Goal: Use online tool/utility: Utilize a website feature to perform a specific function

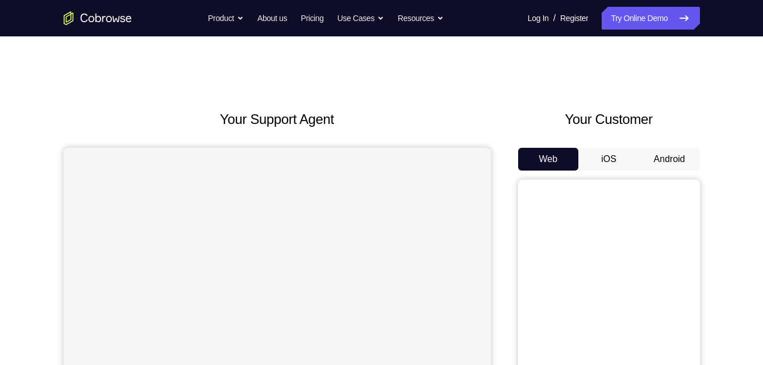
click at [673, 156] on button "Android" at bounding box center [669, 159] width 61 height 23
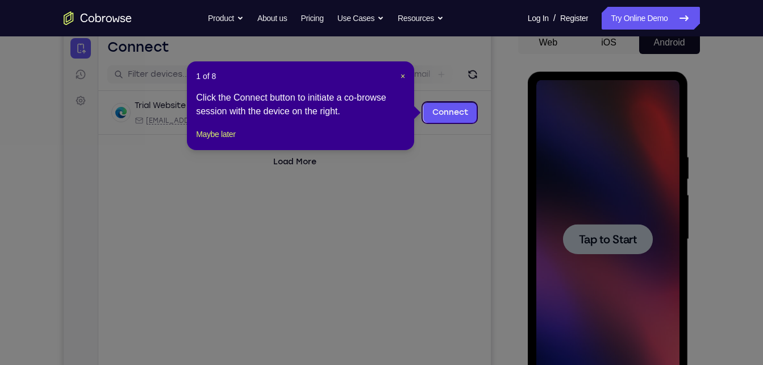
scroll to position [117, 0]
click at [404, 75] on span "×" at bounding box center [402, 75] width 5 height 9
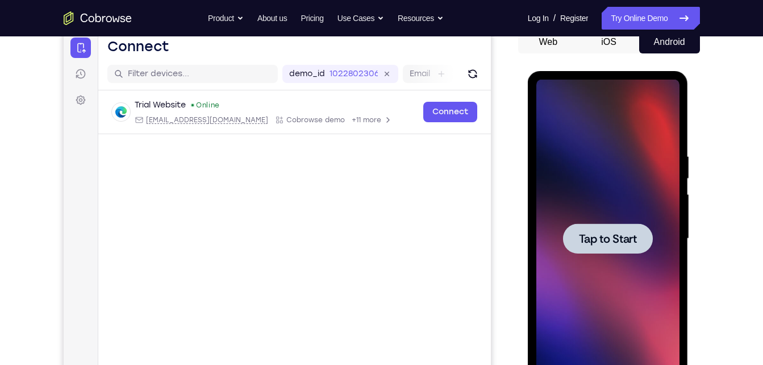
click at [604, 229] on div at bounding box center [608, 238] width 90 height 30
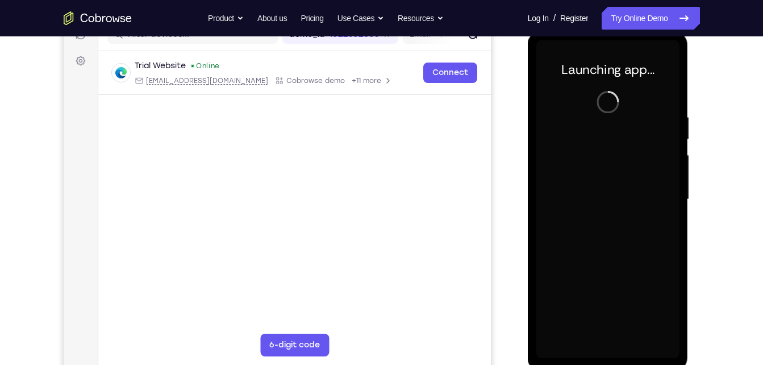
scroll to position [181, 0]
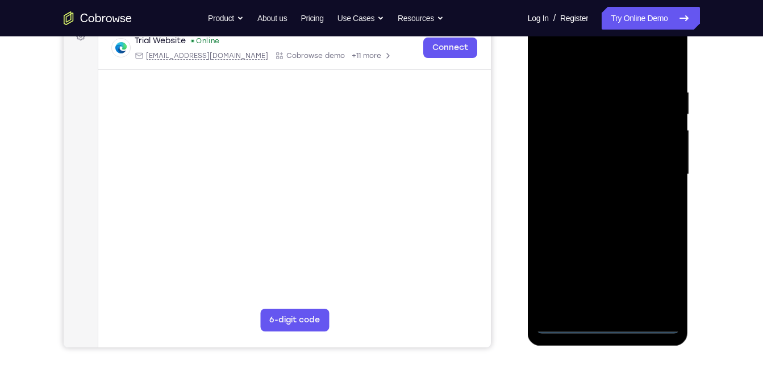
click at [609, 325] on div at bounding box center [607, 174] width 143 height 318
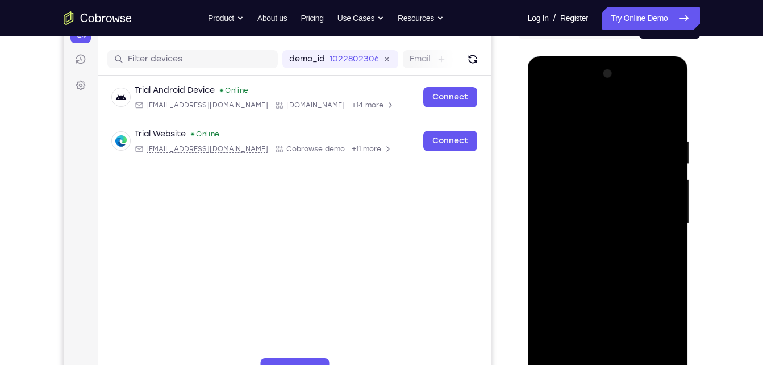
scroll to position [131, 0]
click at [656, 326] on div at bounding box center [607, 224] width 143 height 318
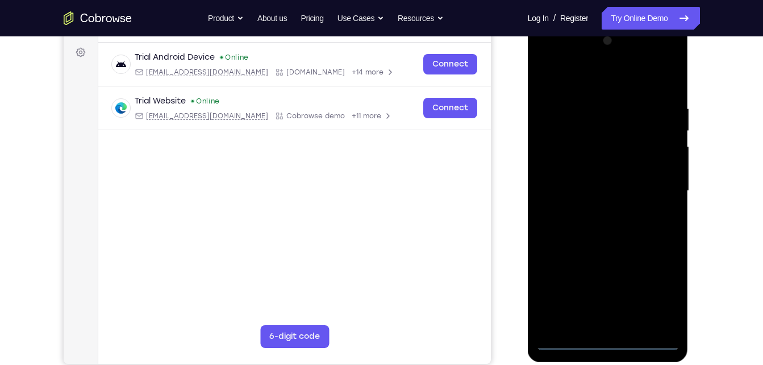
click at [547, 54] on div at bounding box center [607, 191] width 143 height 318
click at [598, 132] on div at bounding box center [607, 191] width 143 height 318
click at [584, 187] on div at bounding box center [607, 191] width 143 height 318
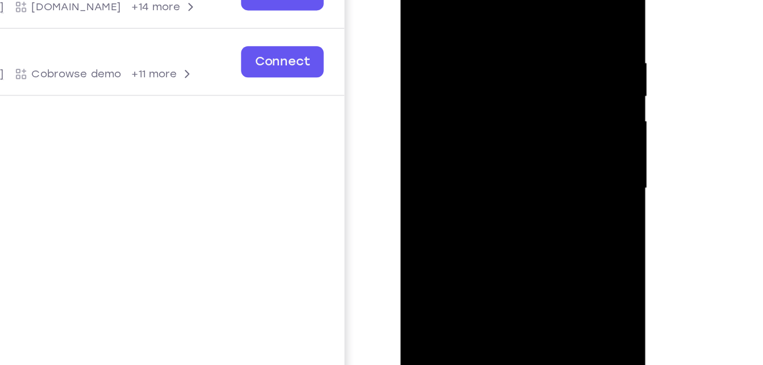
click at [488, 123] on div at bounding box center [480, 100] width 143 height 318
click at [419, 0] on div at bounding box center [480, 100] width 143 height 318
click at [460, 37] on div at bounding box center [480, 100] width 143 height 318
drag, startPoint x: 527, startPoint y: 122, endPoint x: 435, endPoint y: 120, distance: 91.4
click at [435, 120] on div at bounding box center [480, 100] width 143 height 318
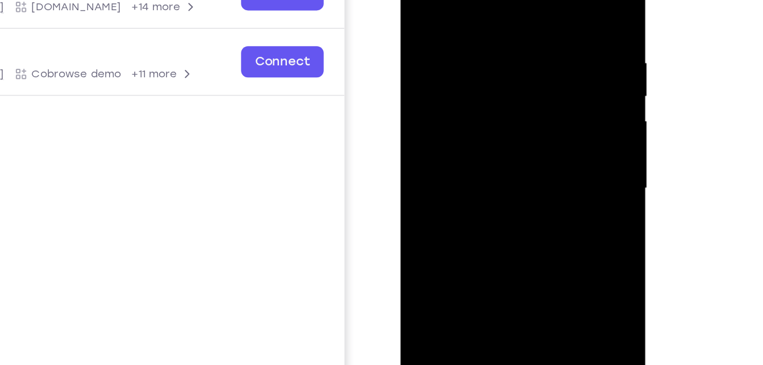
drag, startPoint x: 526, startPoint y: 149, endPoint x: 428, endPoint y: 146, distance: 98.3
click at [428, 146] on div at bounding box center [480, 100] width 143 height 318
click at [549, 149] on div at bounding box center [480, 100] width 143 height 318
drag, startPoint x: 519, startPoint y: 177, endPoint x: 515, endPoint y: 64, distance: 112.5
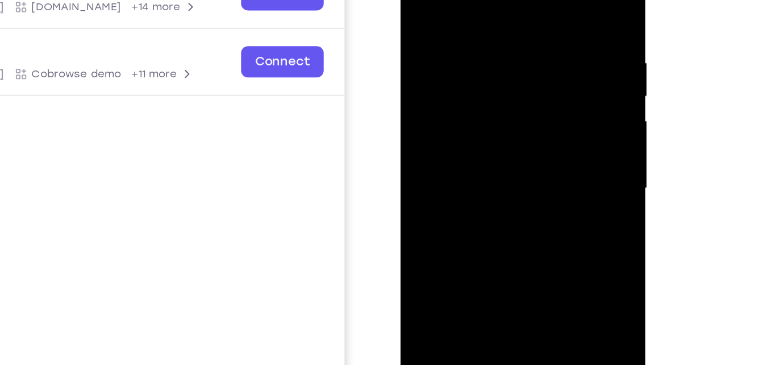
click at [515, 64] on div at bounding box center [480, 100] width 143 height 318
drag, startPoint x: 506, startPoint y: 168, endPoint x: 509, endPoint y: 14, distance: 154.5
click at [509, 14] on div at bounding box center [480, 100] width 143 height 318
click at [522, 46] on div at bounding box center [480, 100] width 143 height 318
click at [529, 157] on div at bounding box center [480, 100] width 143 height 318
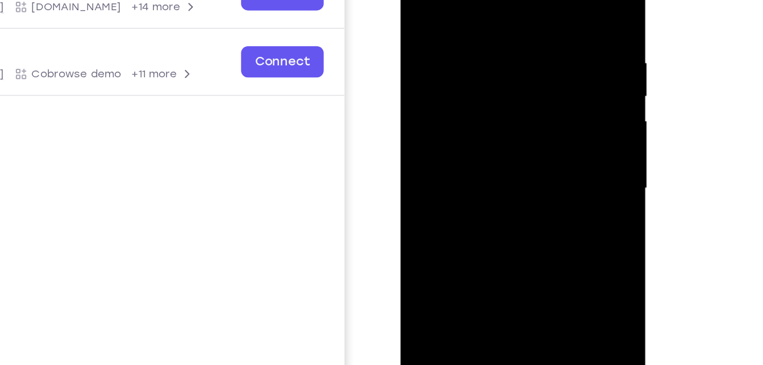
drag, startPoint x: 497, startPoint y: 194, endPoint x: 497, endPoint y: 91, distance: 103.3
click at [497, 91] on div at bounding box center [480, 100] width 143 height 318
click at [522, 163] on div at bounding box center [480, 100] width 143 height 318
drag, startPoint x: 504, startPoint y: 52, endPoint x: 504, endPoint y: 176, distance: 123.8
click at [504, 176] on div at bounding box center [480, 100] width 143 height 318
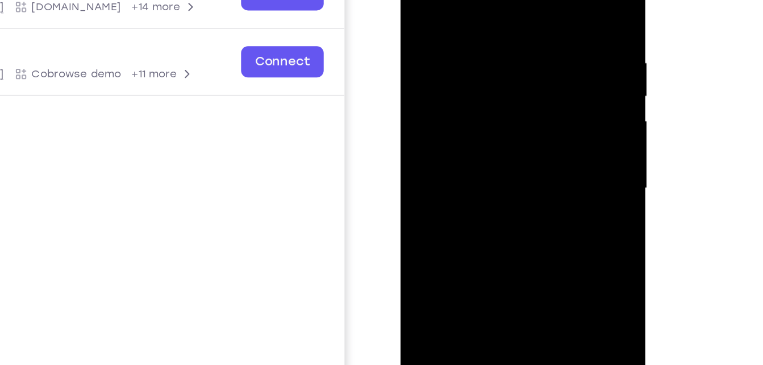
click at [425, 97] on div at bounding box center [480, 100] width 143 height 318
drag, startPoint x: 481, startPoint y: 150, endPoint x: 482, endPoint y: 55, distance: 94.8
click at [482, 55] on div at bounding box center [480, 100] width 143 height 318
click at [523, 132] on div at bounding box center [480, 100] width 143 height 318
drag, startPoint x: 485, startPoint y: 190, endPoint x: 504, endPoint y: 45, distance: 146.1
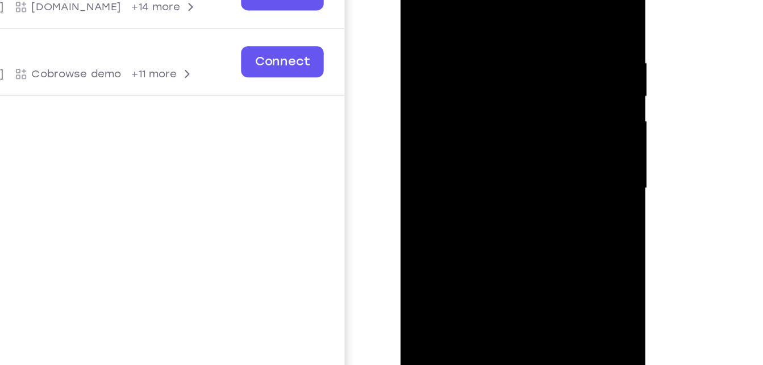
click at [504, 45] on div at bounding box center [480, 100] width 143 height 318
click at [522, 108] on div at bounding box center [480, 100] width 143 height 318
click at [525, 108] on div at bounding box center [480, 100] width 143 height 318
drag, startPoint x: 499, startPoint y: 179, endPoint x: 506, endPoint y: 20, distance: 159.2
click at [506, 20] on div at bounding box center [480, 100] width 143 height 318
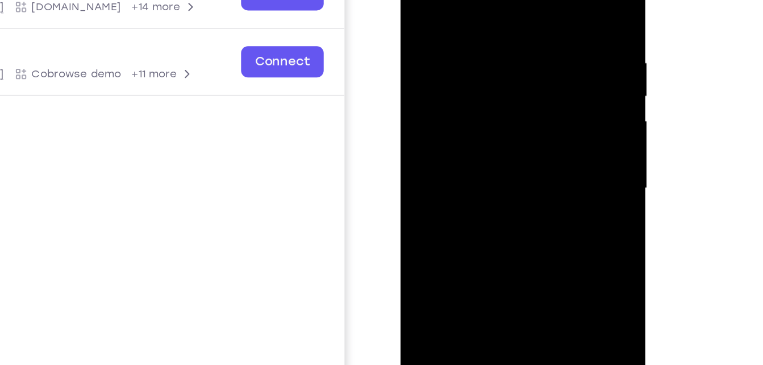
click at [523, 75] on div at bounding box center [480, 100] width 143 height 318
click at [496, 72] on div at bounding box center [480, 100] width 143 height 318
drag, startPoint x: 503, startPoint y: 158, endPoint x: 499, endPoint y: 45, distance: 113.1
click at [499, 45] on div at bounding box center [480, 100] width 143 height 318
click at [531, 87] on div at bounding box center [480, 100] width 143 height 318
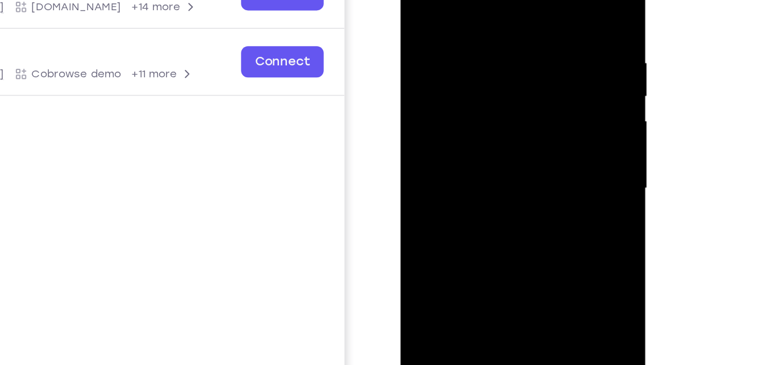
drag, startPoint x: 499, startPoint y: 155, endPoint x: 505, endPoint y: 16, distance: 139.2
click at [505, 16] on div at bounding box center [480, 100] width 143 height 318
click at [525, 78] on div at bounding box center [480, 100] width 143 height 318
click at [494, 76] on div at bounding box center [480, 100] width 143 height 318
drag, startPoint x: 512, startPoint y: 141, endPoint x: 510, endPoint y: 51, distance: 90.9
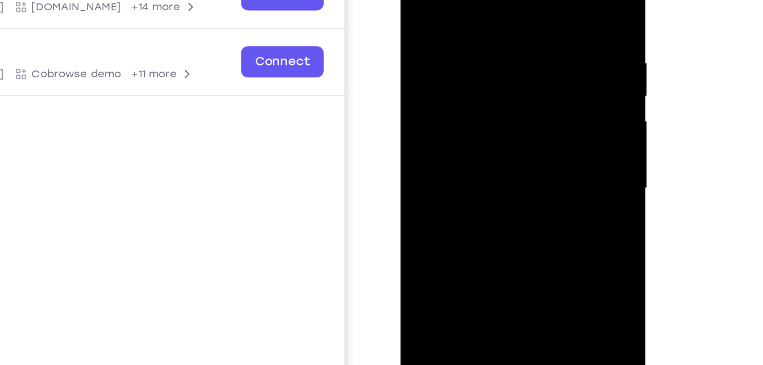
click at [510, 51] on div at bounding box center [480, 100] width 143 height 318
drag, startPoint x: 495, startPoint y: 179, endPoint x: 490, endPoint y: 83, distance: 95.5
click at [490, 83] on div at bounding box center [480, 100] width 143 height 318
click at [529, 170] on div at bounding box center [480, 100] width 143 height 318
drag, startPoint x: 492, startPoint y: 170, endPoint x: 490, endPoint y: 55, distance: 115.3
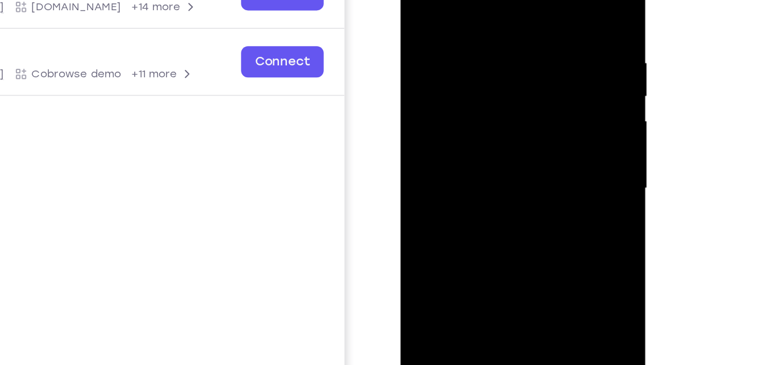
click at [490, 55] on div at bounding box center [480, 100] width 143 height 318
click at [525, 160] on div at bounding box center [480, 100] width 143 height 318
drag, startPoint x: 491, startPoint y: 170, endPoint x: 483, endPoint y: 69, distance: 101.4
click at [483, 69] on div at bounding box center [480, 100] width 143 height 318
click at [520, 161] on div at bounding box center [480, 100] width 143 height 318
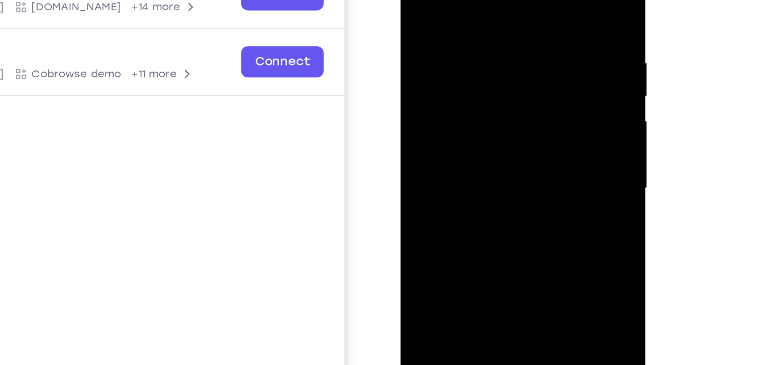
click at [474, 133] on div at bounding box center [480, 100] width 143 height 318
click at [420, 0] on div at bounding box center [480, 100] width 143 height 318
drag, startPoint x: 503, startPoint y: 145, endPoint x: 513, endPoint y: 64, distance: 81.2
click at [513, 64] on div at bounding box center [480, 100] width 143 height 318
click at [526, 158] on div at bounding box center [480, 100] width 143 height 318
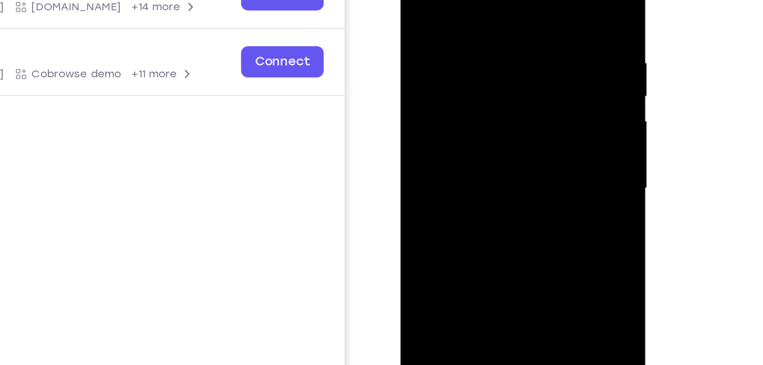
drag, startPoint x: 506, startPoint y: 178, endPoint x: 513, endPoint y: 22, distance: 156.3
click at [513, 22] on div at bounding box center [480, 100] width 143 height 318
click at [526, 129] on div at bounding box center [480, 100] width 143 height 318
click at [459, 99] on div at bounding box center [480, 100] width 143 height 318
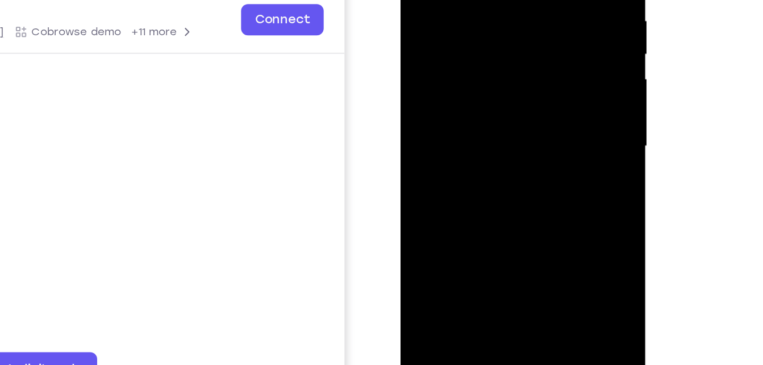
click at [463, 97] on div at bounding box center [480, 59] width 143 height 318
click at [425, 177] on div at bounding box center [480, 59] width 143 height 318
click at [435, 177] on div at bounding box center [480, 59] width 143 height 318
click at [439, 177] on div at bounding box center [480, 59] width 143 height 318
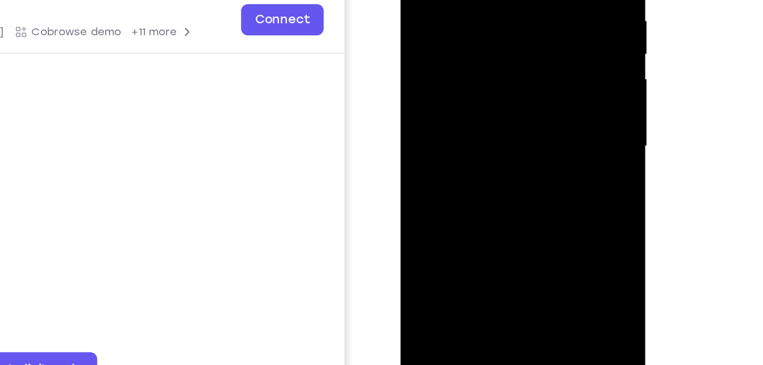
click at [439, 177] on div at bounding box center [480, 59] width 143 height 318
click at [449, 178] on div at bounding box center [480, 59] width 143 height 318
click at [454, 178] on div at bounding box center [480, 59] width 143 height 318
click at [460, 178] on div at bounding box center [480, 59] width 143 height 318
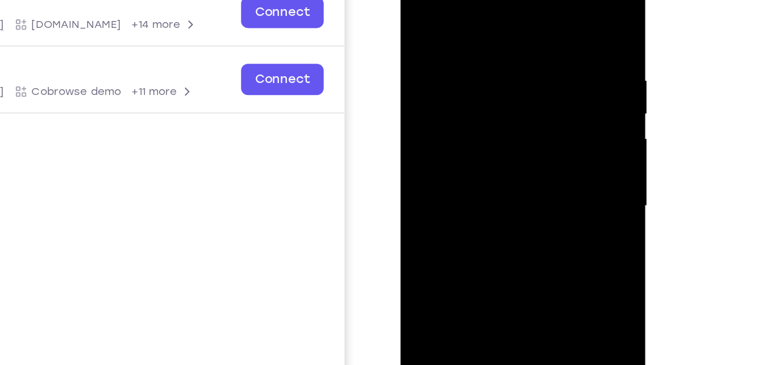
click at [419, 5] on div at bounding box center [480, 118] width 143 height 318
drag, startPoint x: 479, startPoint y: 152, endPoint x: 490, endPoint y: 20, distance: 132.8
click at [490, 20] on div at bounding box center [480, 118] width 143 height 318
click at [526, 166] on div at bounding box center [480, 118] width 143 height 318
drag, startPoint x: 476, startPoint y: 213, endPoint x: 481, endPoint y: 62, distance: 151.1
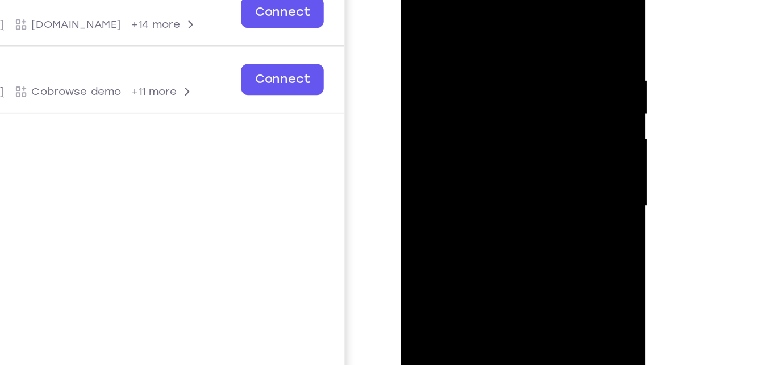
click at [481, 62] on div at bounding box center [480, 118] width 143 height 318
click at [526, 141] on div at bounding box center [480, 118] width 143 height 318
drag, startPoint x: 489, startPoint y: 171, endPoint x: 492, endPoint y: 61, distance: 110.2
click at [492, 61] on div at bounding box center [480, 118] width 143 height 318
drag, startPoint x: 455, startPoint y: 29, endPoint x: 472, endPoint y: 185, distance: 156.6
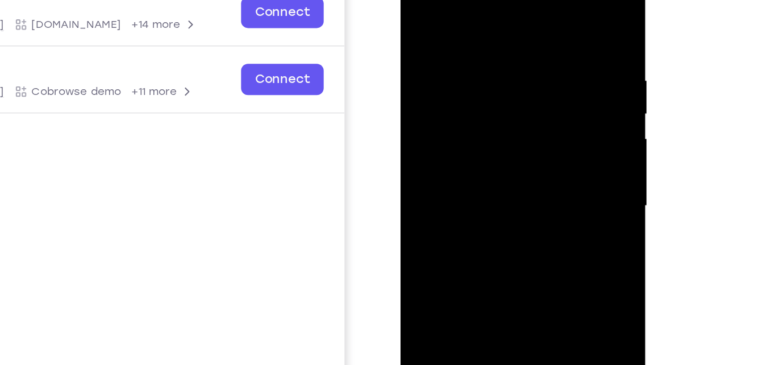
click at [472, 185] on div at bounding box center [480, 118] width 143 height 318
click at [416, 2] on div at bounding box center [480, 118] width 143 height 318
click at [422, 1] on div at bounding box center [480, 118] width 143 height 318
click at [462, 53] on div at bounding box center [480, 118] width 143 height 318
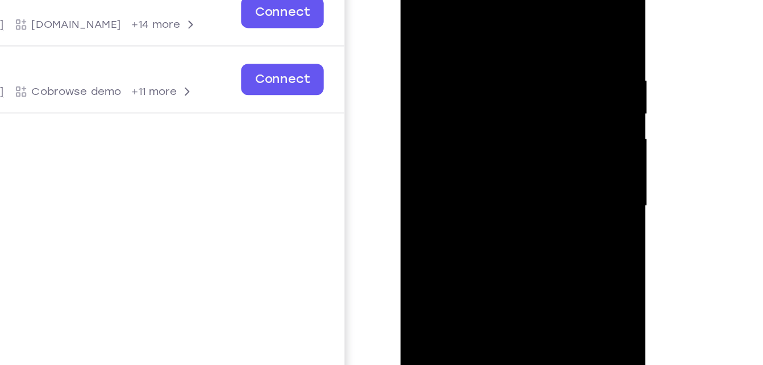
drag, startPoint x: 530, startPoint y: 182, endPoint x: 475, endPoint y: 174, distance: 55.1
click at [475, 174] on div at bounding box center [480, 118] width 143 height 318
click at [535, 185] on div at bounding box center [480, 118] width 143 height 318
drag, startPoint x: 493, startPoint y: 195, endPoint x: 501, endPoint y: 24, distance: 171.1
click at [501, 24] on div at bounding box center [480, 118] width 143 height 318
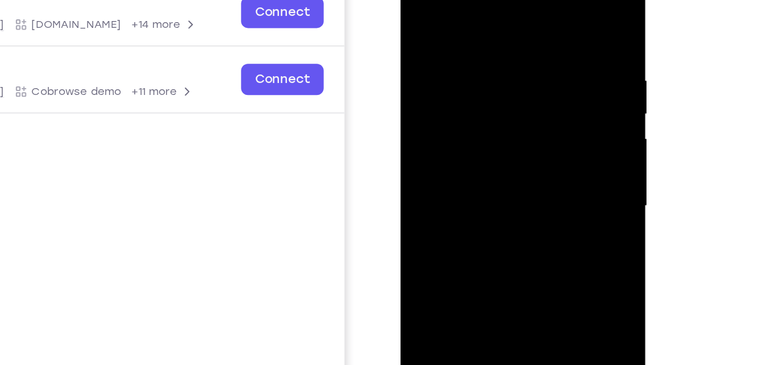
drag, startPoint x: 495, startPoint y: 190, endPoint x: 504, endPoint y: 56, distance: 134.8
click at [504, 56] on div at bounding box center [480, 118] width 143 height 318
drag, startPoint x: 495, startPoint y: 121, endPoint x: 509, endPoint y: -30, distance: 151.6
click at [509, 0] on div at bounding box center [480, 118] width 143 height 318
drag, startPoint x: 493, startPoint y: 160, endPoint x: 506, endPoint y: -10, distance: 170.3
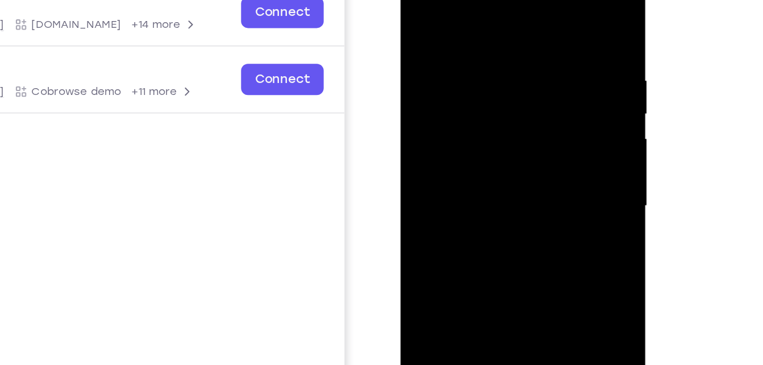
click at [506, 0] on div at bounding box center [480, 118] width 143 height 318
drag, startPoint x: 481, startPoint y: 184, endPoint x: 495, endPoint y: -25, distance: 209.4
click at [495, 0] on div at bounding box center [480, 118] width 143 height 318
drag, startPoint x: 481, startPoint y: 173, endPoint x: 505, endPoint y: -10, distance: 184.4
click at [505, 0] on div at bounding box center [480, 118] width 143 height 318
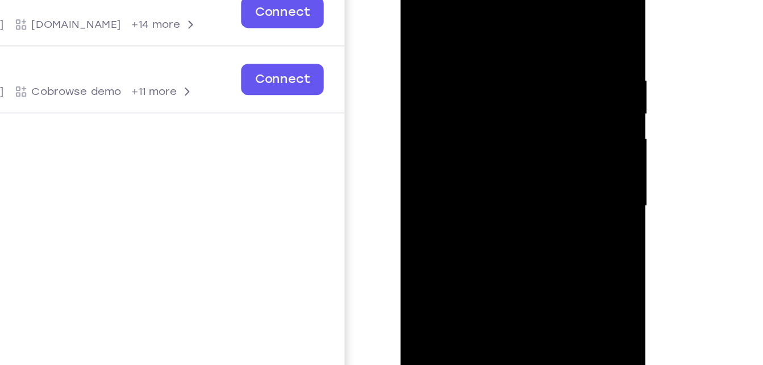
drag, startPoint x: 480, startPoint y: 143, endPoint x: 516, endPoint y: -31, distance: 177.4
click at [516, 0] on div at bounding box center [480, 118] width 143 height 318
drag, startPoint x: 487, startPoint y: 162, endPoint x: 536, endPoint y: -45, distance: 212.9
click at [536, 0] on div at bounding box center [480, 119] width 161 height 338
click at [522, 126] on div at bounding box center [480, 118] width 143 height 318
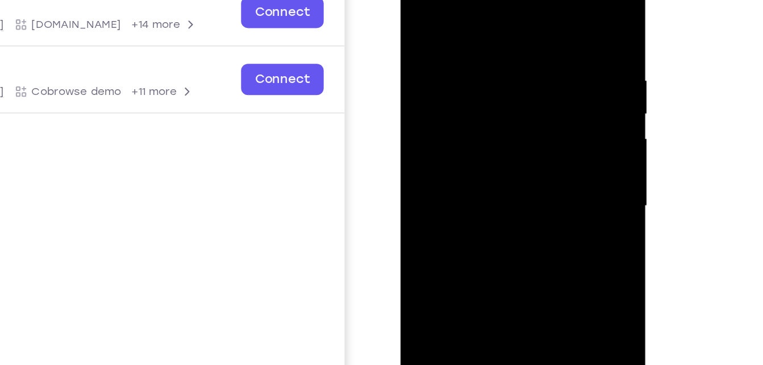
drag, startPoint x: 495, startPoint y: 135, endPoint x: 507, endPoint y: 20, distance: 115.3
click at [507, 20] on div at bounding box center [480, 118] width 143 height 318
drag, startPoint x: 507, startPoint y: 20, endPoint x: 502, endPoint y: 138, distance: 118.2
click at [502, 138] on div at bounding box center [480, 118] width 143 height 318
click at [495, 80] on div at bounding box center [480, 118] width 143 height 318
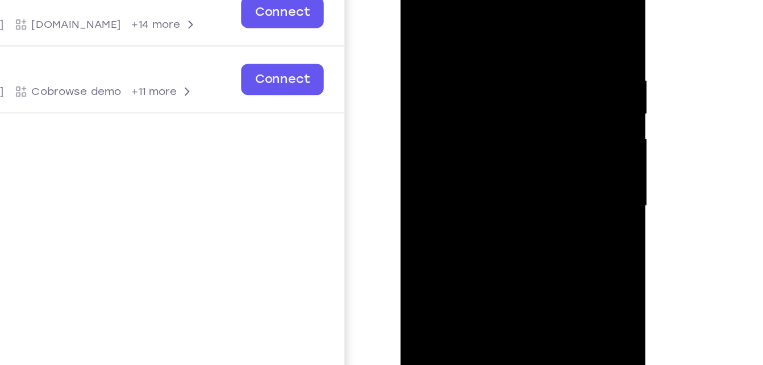
drag, startPoint x: 483, startPoint y: 192, endPoint x: 495, endPoint y: 77, distance: 115.8
click at [495, 77] on div at bounding box center [480, 118] width 143 height 318
drag, startPoint x: 491, startPoint y: 178, endPoint x: 520, endPoint y: 7, distance: 173.4
click at [520, 7] on div at bounding box center [480, 118] width 143 height 318
click at [525, 174] on div at bounding box center [480, 118] width 143 height 318
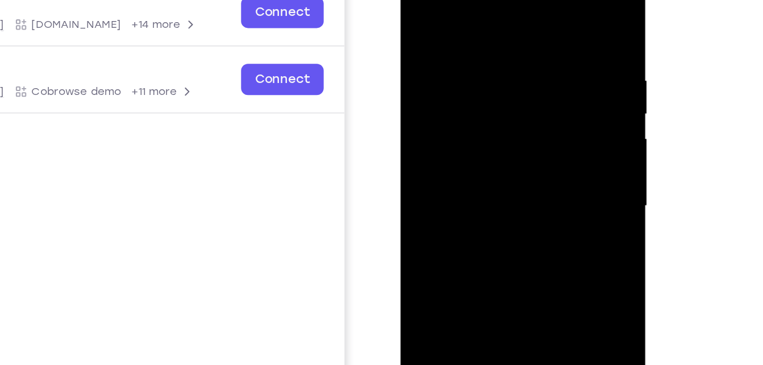
drag, startPoint x: 471, startPoint y: 200, endPoint x: 515, endPoint y: 23, distance: 183.2
click at [515, 23] on div at bounding box center [480, 118] width 143 height 318
click at [530, 123] on div at bounding box center [480, 118] width 143 height 318
drag, startPoint x: 470, startPoint y: 194, endPoint x: 495, endPoint y: 64, distance: 132.9
click at [495, 64] on div at bounding box center [480, 118] width 143 height 318
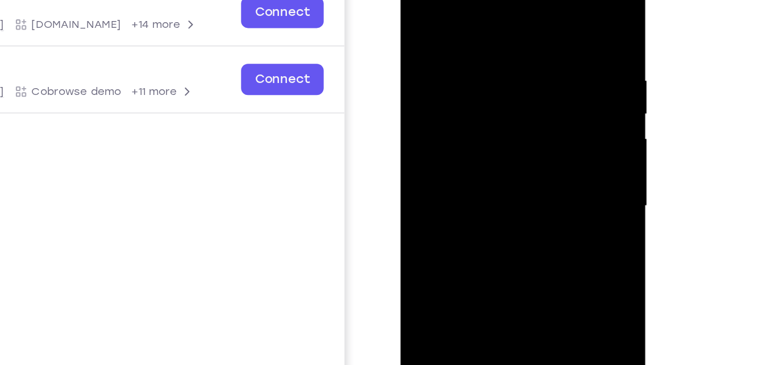
click at [519, 152] on div at bounding box center [480, 118] width 143 height 318
drag, startPoint x: 475, startPoint y: 204, endPoint x: 508, endPoint y: -3, distance: 209.8
click at [508, 0] on div at bounding box center [480, 118] width 143 height 318
drag, startPoint x: 501, startPoint y: 177, endPoint x: 532, endPoint y: -44, distance: 223.1
click at [532, 0] on div at bounding box center [480, 119] width 161 height 338
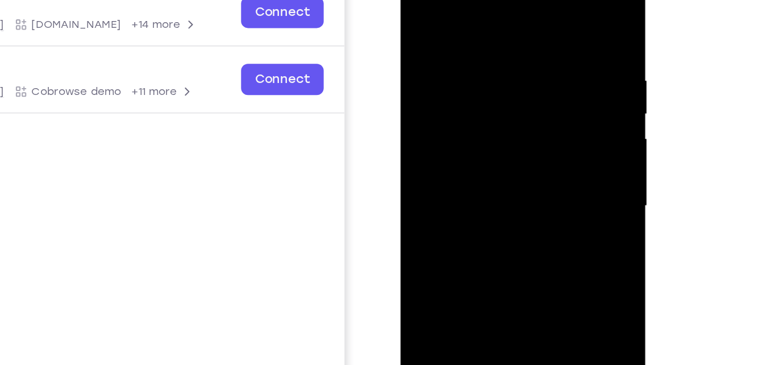
click at [522, 127] on div at bounding box center [480, 118] width 143 height 318
drag, startPoint x: 487, startPoint y: 175, endPoint x: 521, endPoint y: 9, distance: 170.4
click at [521, 9] on div at bounding box center [480, 118] width 143 height 318
click at [527, 85] on div at bounding box center [480, 118] width 143 height 318
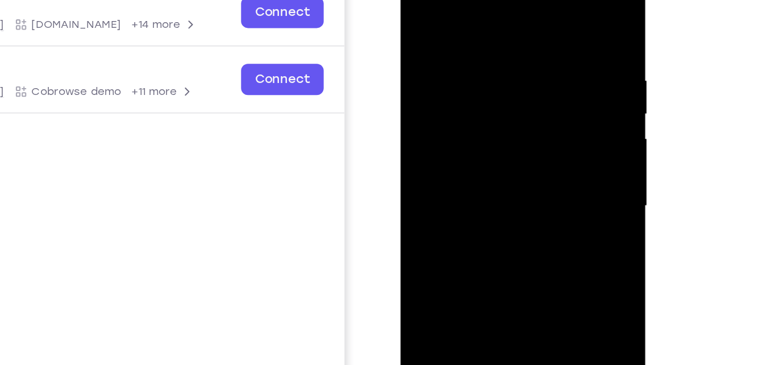
drag, startPoint x: 498, startPoint y: 168, endPoint x: 491, endPoint y: 177, distance: 11.3
click at [491, 177] on div at bounding box center [480, 118] width 143 height 318
click at [459, 60] on div at bounding box center [480, 118] width 143 height 318
click at [495, 95] on div at bounding box center [480, 118] width 143 height 318
click at [526, 82] on div at bounding box center [480, 118] width 143 height 318
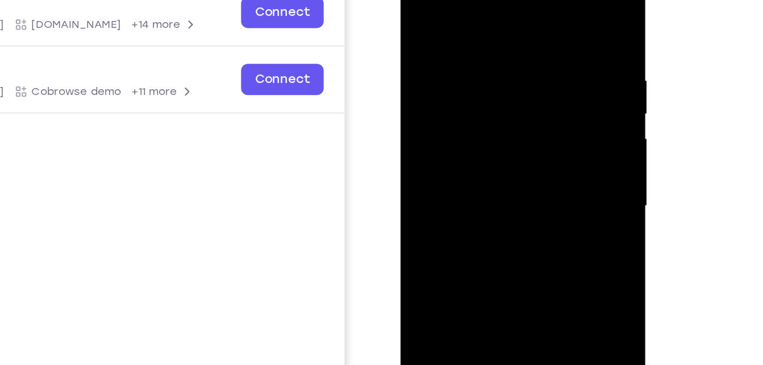
click at [478, 128] on div at bounding box center [480, 118] width 143 height 318
click at [424, 153] on div at bounding box center [480, 118] width 143 height 318
click at [433, 154] on div at bounding box center [480, 118] width 143 height 318
click at [443, 155] on div at bounding box center [480, 118] width 143 height 318
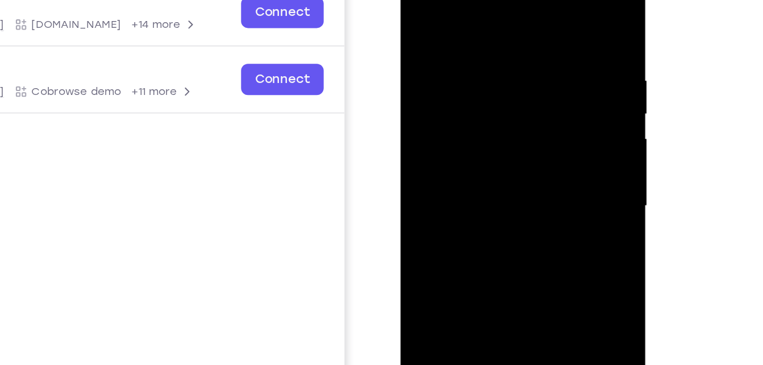
click at [451, 155] on div at bounding box center [480, 118] width 143 height 318
click at [461, 154] on div at bounding box center [480, 118] width 143 height 318
click at [466, 156] on div at bounding box center [480, 118] width 143 height 318
click at [476, 157] on div at bounding box center [480, 118] width 143 height 318
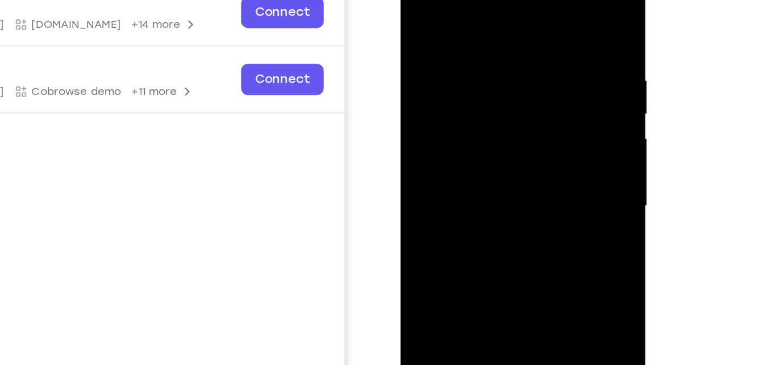
click at [489, 155] on div at bounding box center [480, 118] width 143 height 318
click at [508, 152] on div at bounding box center [480, 118] width 143 height 318
click at [502, 154] on div at bounding box center [480, 118] width 143 height 318
click at [494, 133] on div at bounding box center [480, 118] width 143 height 318
click at [511, 154] on div at bounding box center [480, 118] width 143 height 318
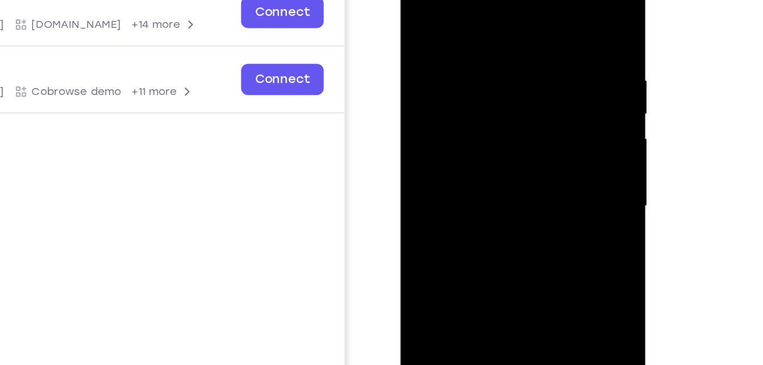
click at [520, 154] on div at bounding box center [480, 118] width 143 height 318
click at [526, 153] on div at bounding box center [480, 118] width 143 height 318
click at [537, 153] on div at bounding box center [480, 118] width 143 height 318
click at [421, 0] on div at bounding box center [480, 118] width 143 height 318
click at [521, 100] on div at bounding box center [480, 118] width 143 height 318
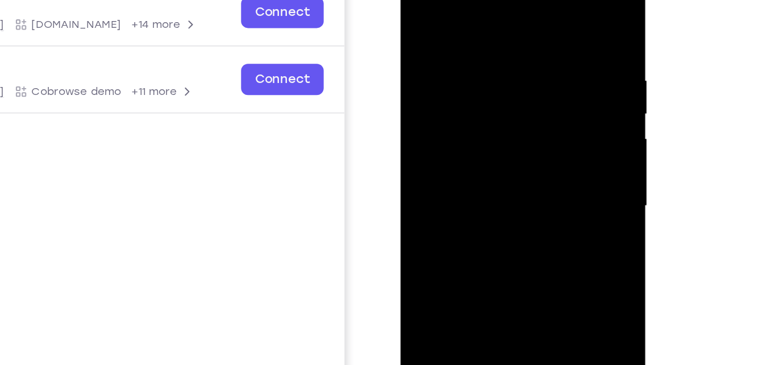
click at [469, 91] on div at bounding box center [480, 118] width 143 height 318
click at [462, 70] on div at bounding box center [480, 118] width 143 height 318
drag, startPoint x: 495, startPoint y: 176, endPoint x: 498, endPoint y: 70, distance: 106.2
click at [498, 70] on div at bounding box center [480, 118] width 143 height 318
click at [521, 120] on div at bounding box center [480, 118] width 143 height 318
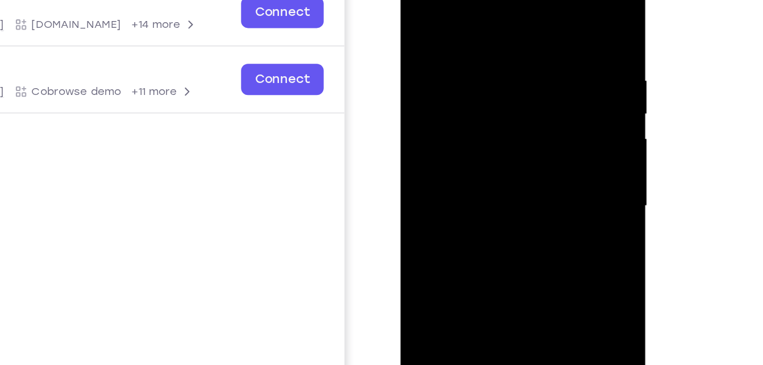
drag, startPoint x: 499, startPoint y: 181, endPoint x: 515, endPoint y: 53, distance: 128.7
click at [515, 53] on div at bounding box center [480, 118] width 143 height 318
click at [531, 103] on div at bounding box center [480, 118] width 143 height 318
drag, startPoint x: 488, startPoint y: 186, endPoint x: 497, endPoint y: 50, distance: 136.6
click at [497, 50] on div at bounding box center [480, 118] width 143 height 318
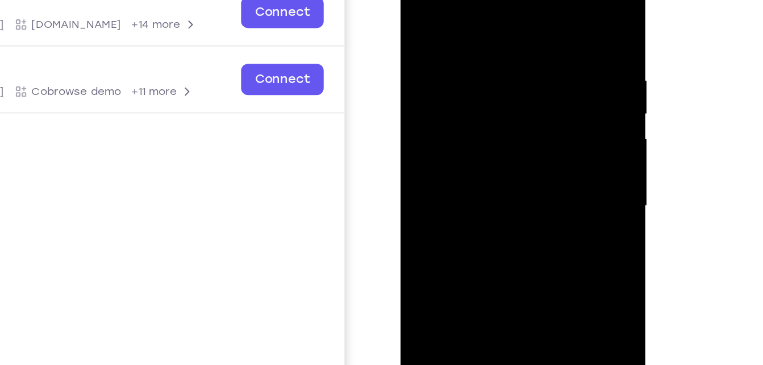
click at [522, 96] on div at bounding box center [480, 118] width 143 height 318
click at [463, 61] on div at bounding box center [480, 118] width 143 height 318
